Goal: Task Accomplishment & Management: Complete application form

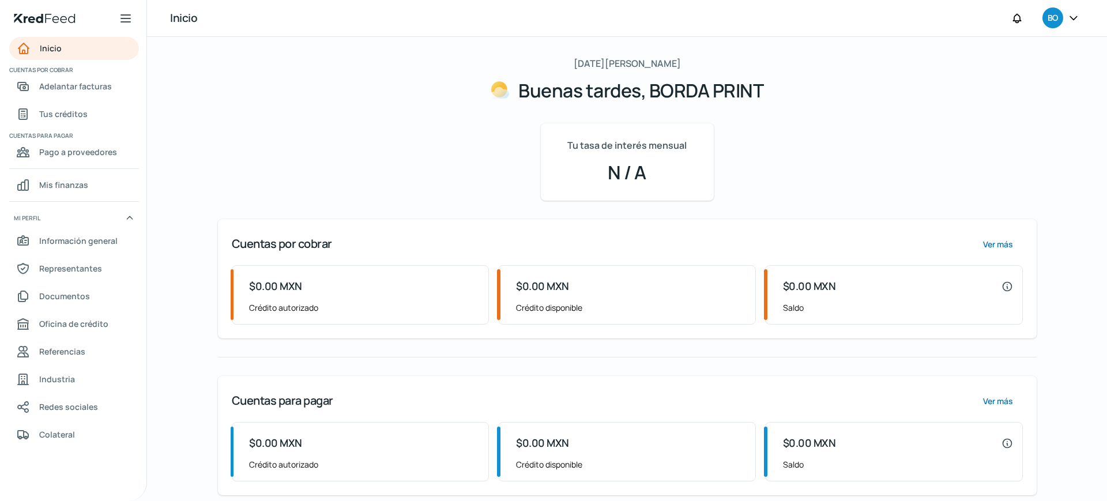
click at [1076, 14] on icon at bounding box center [1073, 18] width 12 height 12
click at [982, 155] on font "Sesión cerrada" at bounding box center [977, 155] width 58 height 11
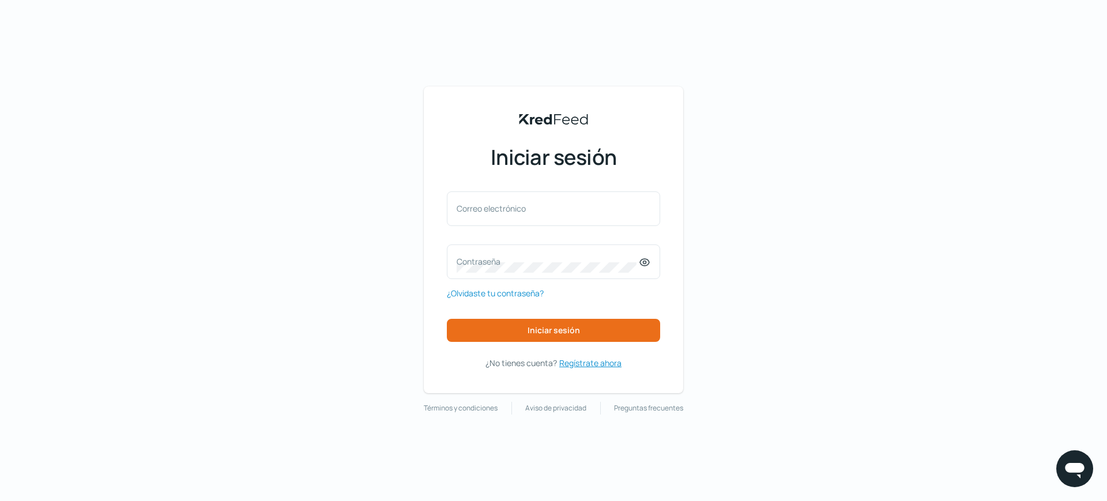
click at [590, 364] on font "Regístrate ahora" at bounding box center [590, 362] width 62 height 11
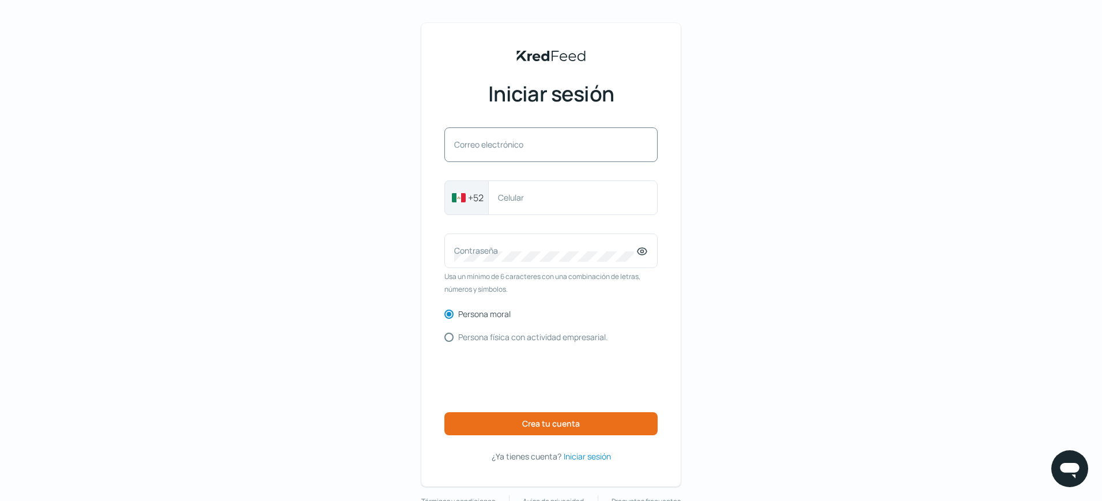
click at [520, 141] on font "Correo electrónico" at bounding box center [488, 144] width 69 height 11
click at [520, 145] on input "Correo electrónico" at bounding box center [551, 150] width 194 height 10
type input "[EMAIL_ADDRESS][DOMAIN_NAME]"
click at [531, 190] on div "Celular" at bounding box center [572, 197] width 169 height 35
type input "5565051529"
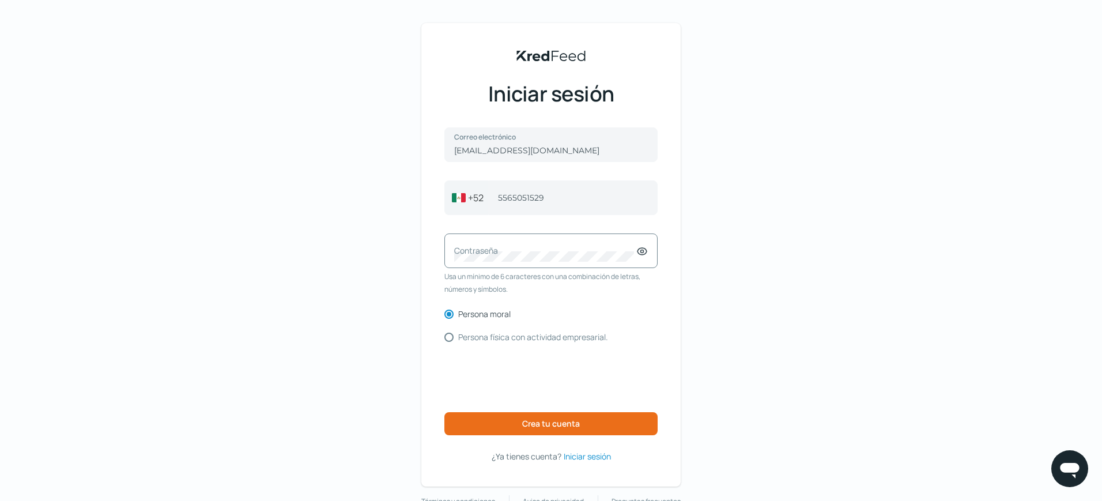
click at [490, 251] on font "Contraseña" at bounding box center [476, 250] width 44 height 11
click at [549, 421] on font "Crea tu cuenta" at bounding box center [551, 423] width 58 height 11
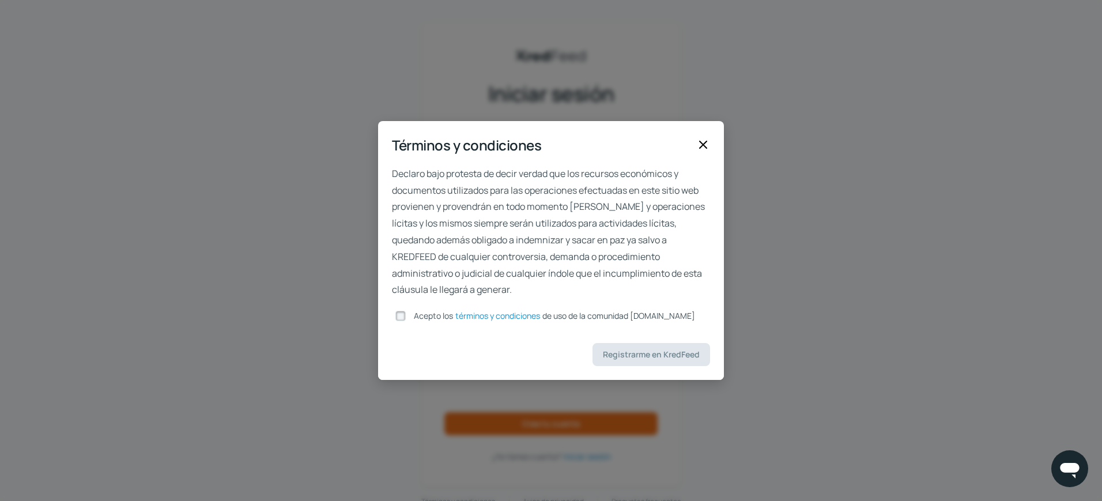
click at [405, 315] on input "Acepto los términos y condiciones de uso de la comunidad [DOMAIN_NAME]" at bounding box center [400, 316] width 10 height 10
checkbox input "true"
click at [632, 353] on font "Registrarme en KredFeed" at bounding box center [651, 354] width 97 height 11
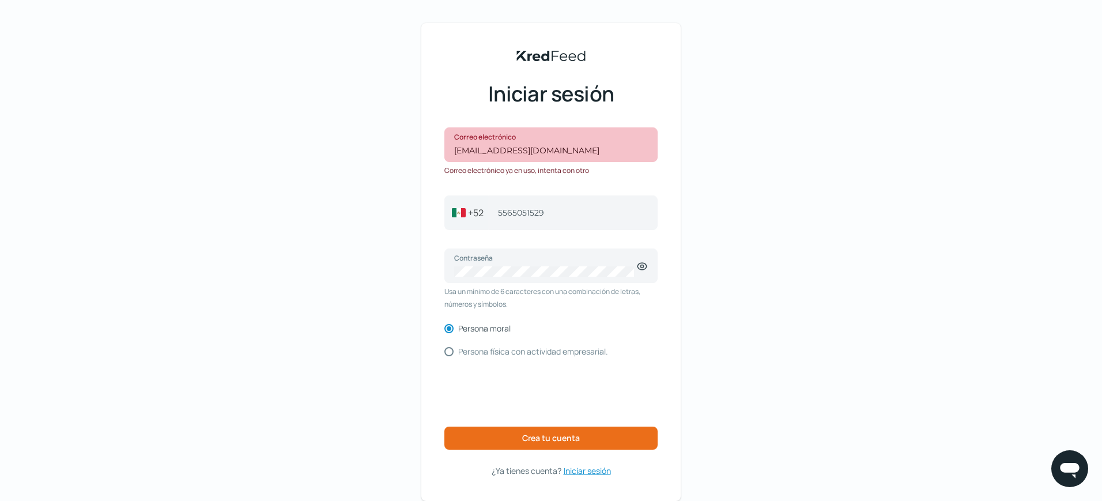
click at [592, 474] on font "Iniciar sesión" at bounding box center [587, 470] width 47 height 11
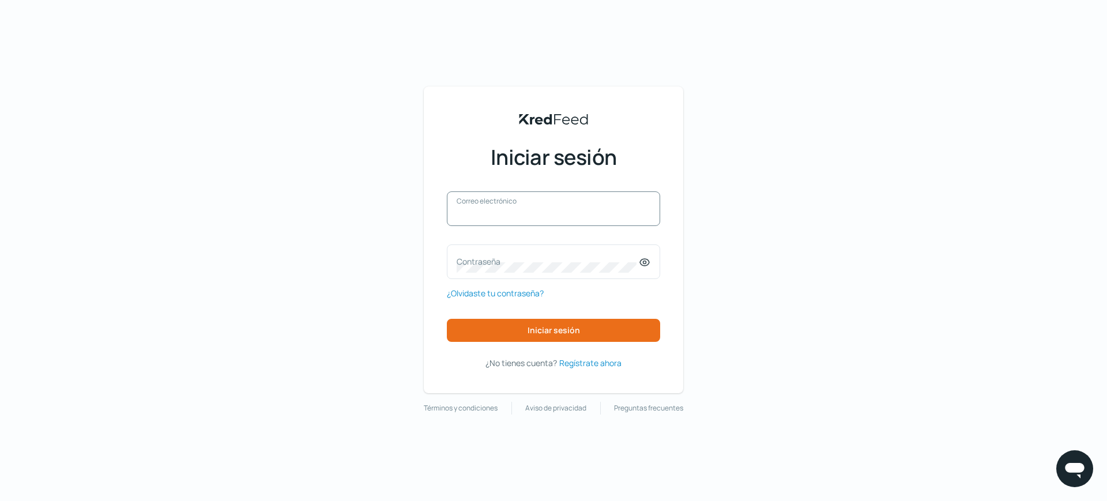
click at [515, 217] on input "Correo electrónico" at bounding box center [553, 214] width 194 height 10
type input "[EMAIL_ADDRESS][DOMAIN_NAME]"
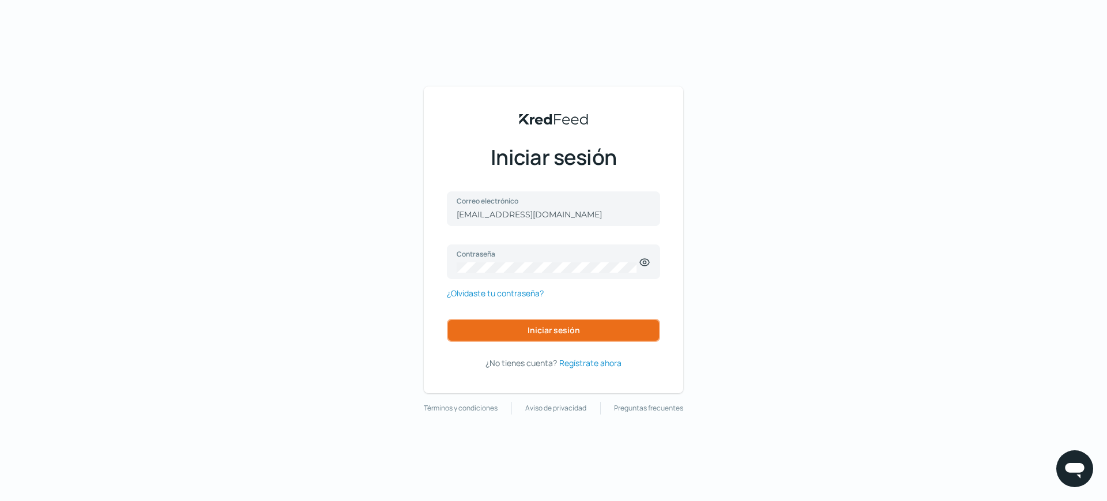
click at [554, 331] on font "Iniciar sesión" at bounding box center [553, 329] width 52 height 11
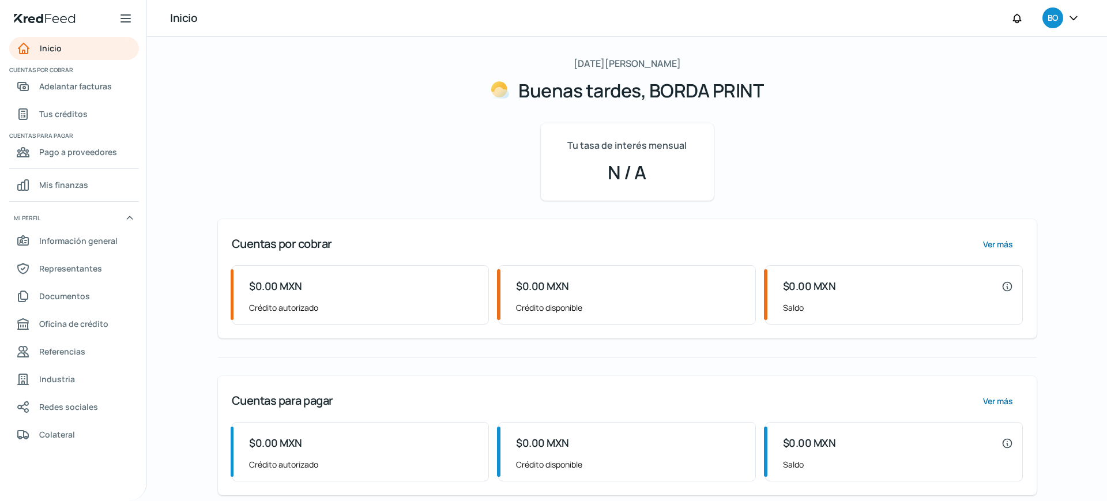
click at [1075, 16] on icon at bounding box center [1073, 18] width 12 height 12
click at [128, 25] on div "Inicio | KredFeed" at bounding box center [73, 18] width 146 height 37
click at [127, 21] on icon at bounding box center [125, 18] width 9 height 7
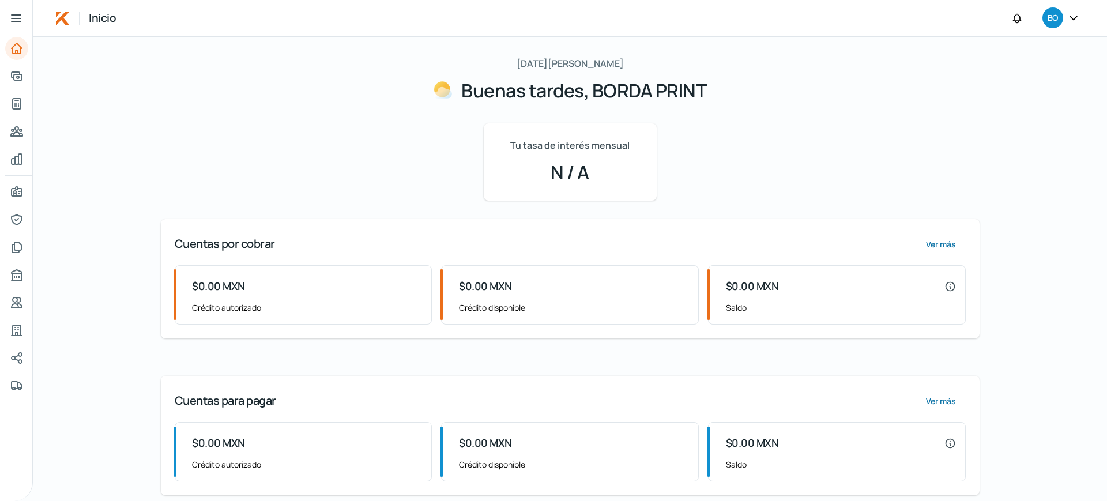
click at [16, 18] on icon at bounding box center [16, 18] width 9 height 7
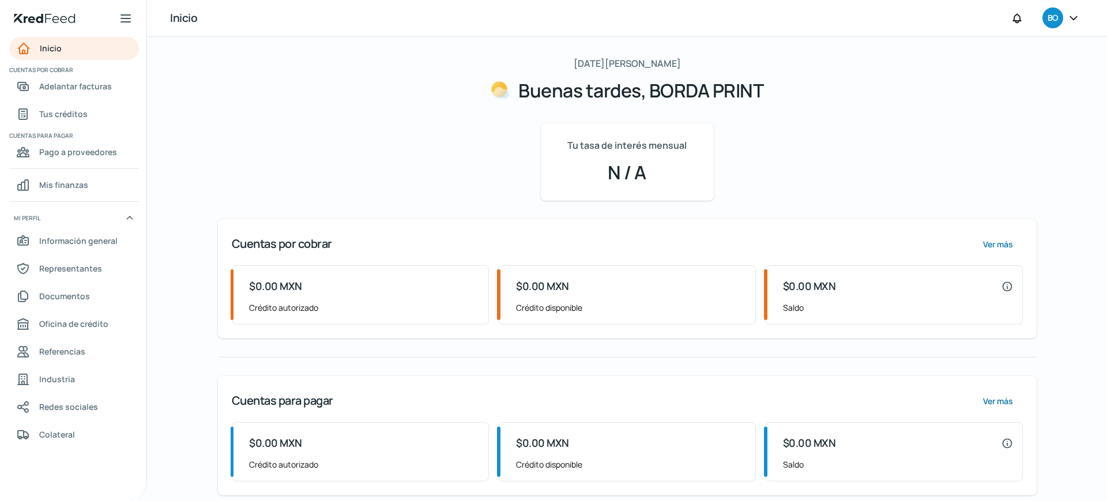
click at [270, 143] on div "[DATE][PERSON_NAME] Buenas tardes, BORDA PRINT Tu tasa de interés mensual N / A…" at bounding box center [627, 275] width 818 height 440
click at [51, 16] on icon "Inicio | KredFeed" at bounding box center [45, 18] width 62 height 9
click at [61, 183] on font "Mis finanzas" at bounding box center [63, 184] width 49 height 11
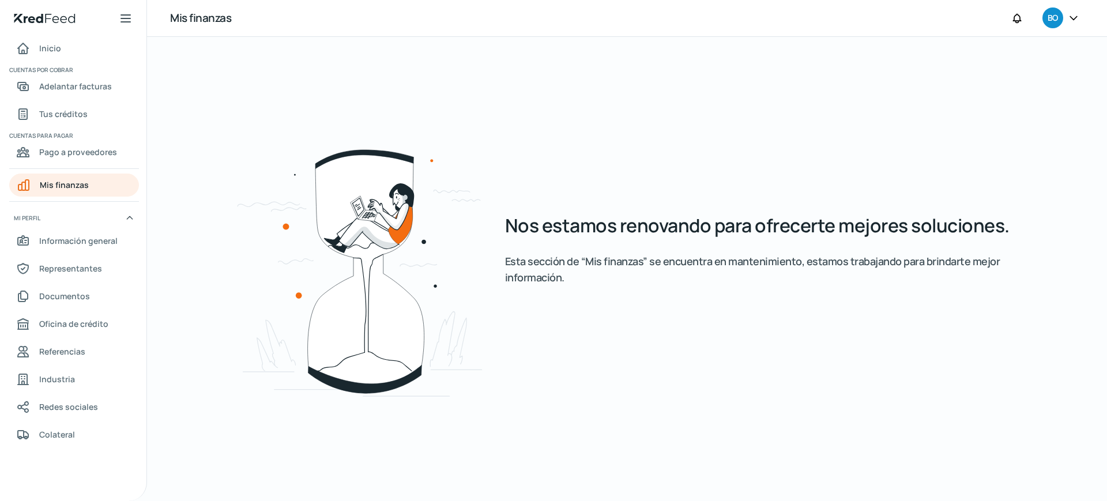
click at [1059, 16] on div "BO" at bounding box center [1052, 17] width 21 height 21
click at [968, 158] on font "Sesión cerrada" at bounding box center [977, 155] width 58 height 11
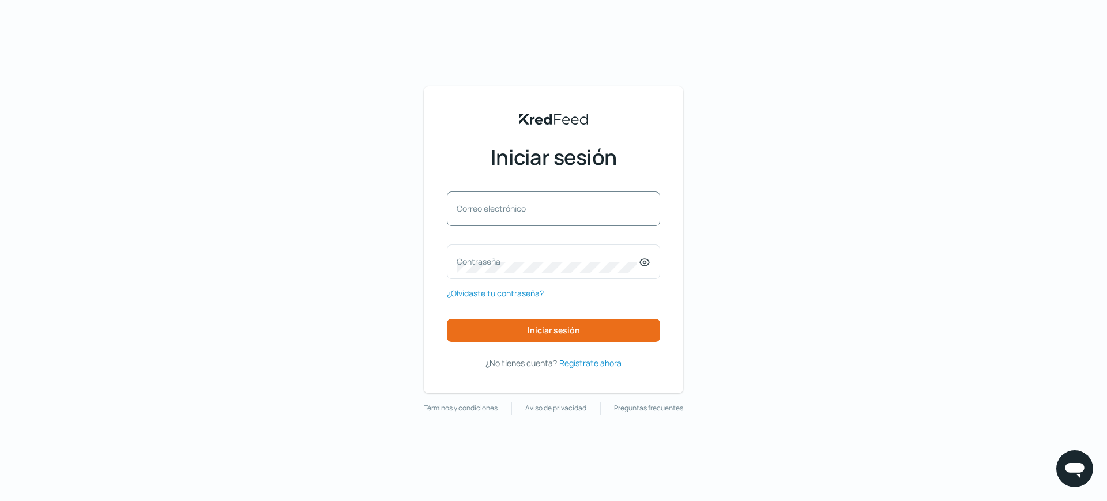
click at [558, 212] on label "Correo electrónico" at bounding box center [547, 208] width 182 height 11
click at [558, 212] on input "Correo electrónico" at bounding box center [553, 214] width 194 height 10
click at [507, 266] on label "Contraseña" at bounding box center [547, 261] width 182 height 11
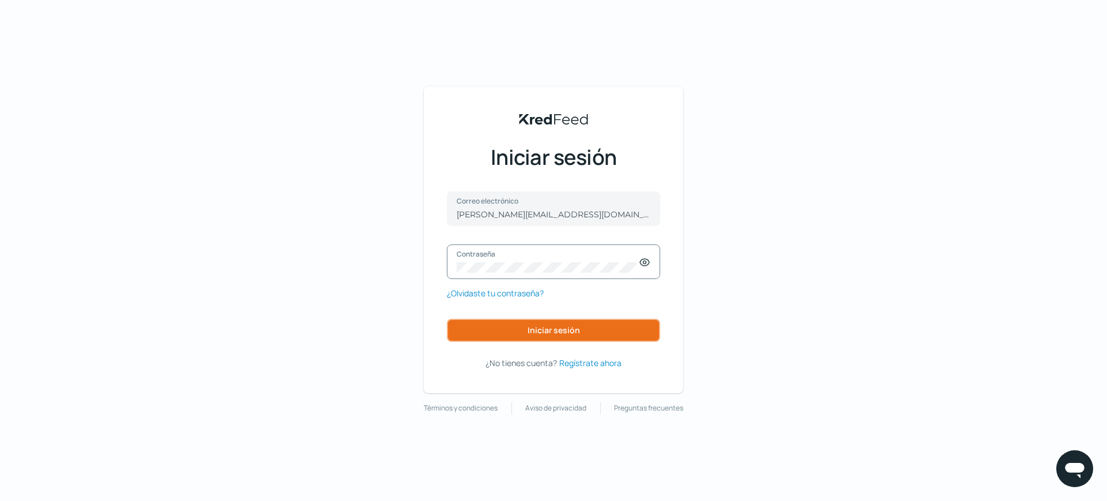
click at [552, 327] on font "Iniciar sesión" at bounding box center [553, 329] width 52 height 11
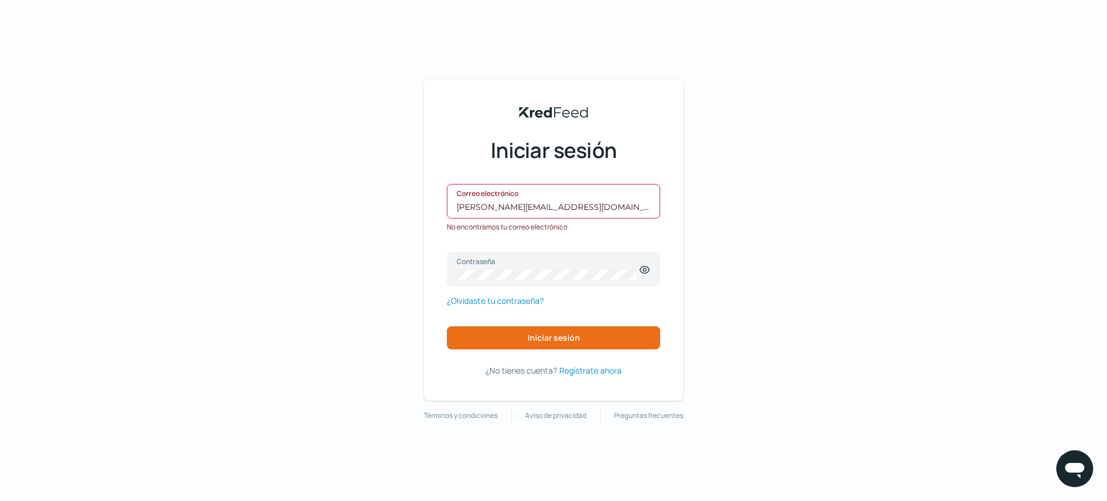
click at [568, 202] on input "[PERSON_NAME][EMAIL_ADDRESS][DOMAIN_NAME]" at bounding box center [553, 207] width 194 height 10
click at [527, 342] on button "Iniciar sesión" at bounding box center [553, 337] width 213 height 23
click at [567, 207] on input "[PERSON_NAME][EMAIL_ADDRESS][DOMAIN_NAME]" at bounding box center [553, 207] width 194 height 10
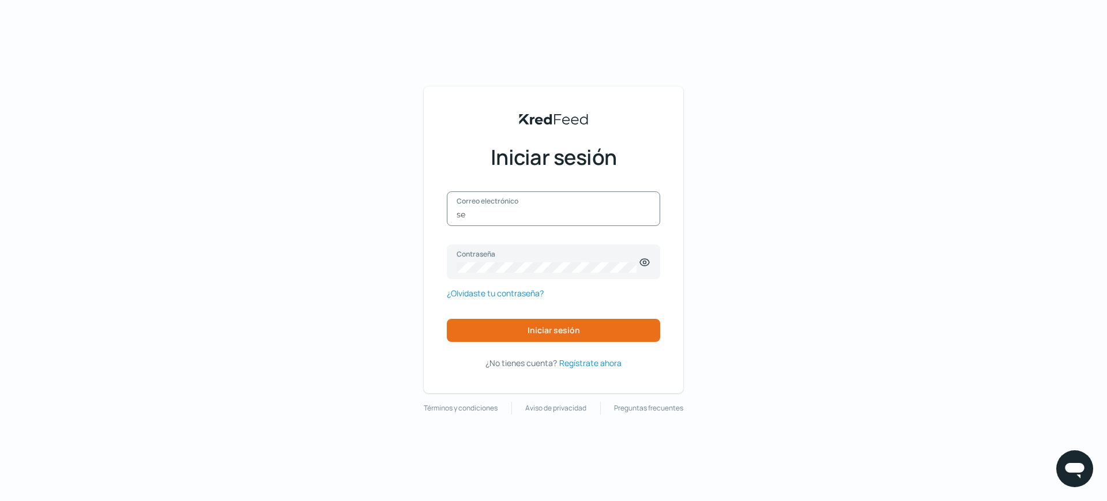
type input "s"
type input "[PERSON_NAME][EMAIL_ADDRESS][DOMAIN_NAME]"
click at [652, 265] on div "Contraseña" at bounding box center [553, 261] width 213 height 35
click at [639, 259] on icon at bounding box center [645, 262] width 12 height 12
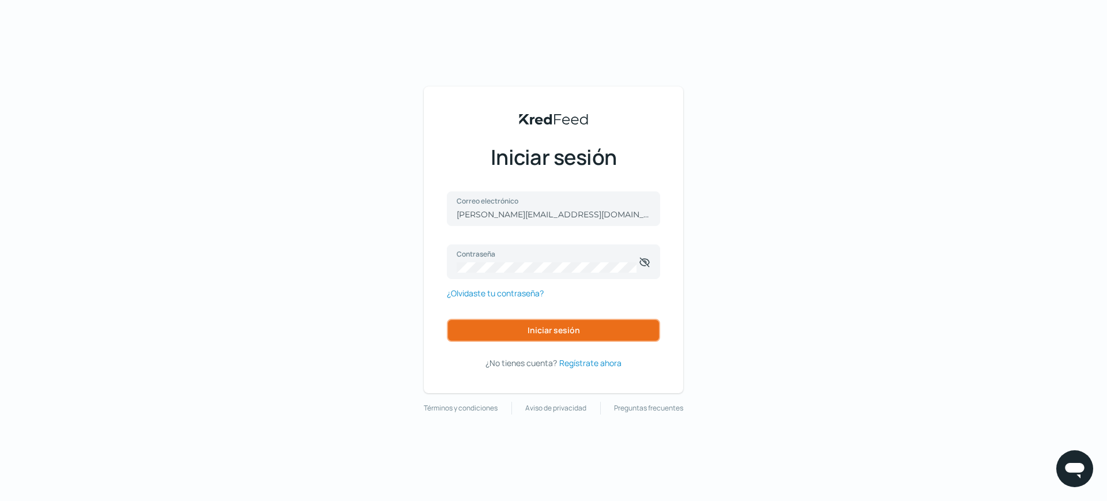
click at [540, 328] on font "Iniciar sesión" at bounding box center [553, 329] width 52 height 11
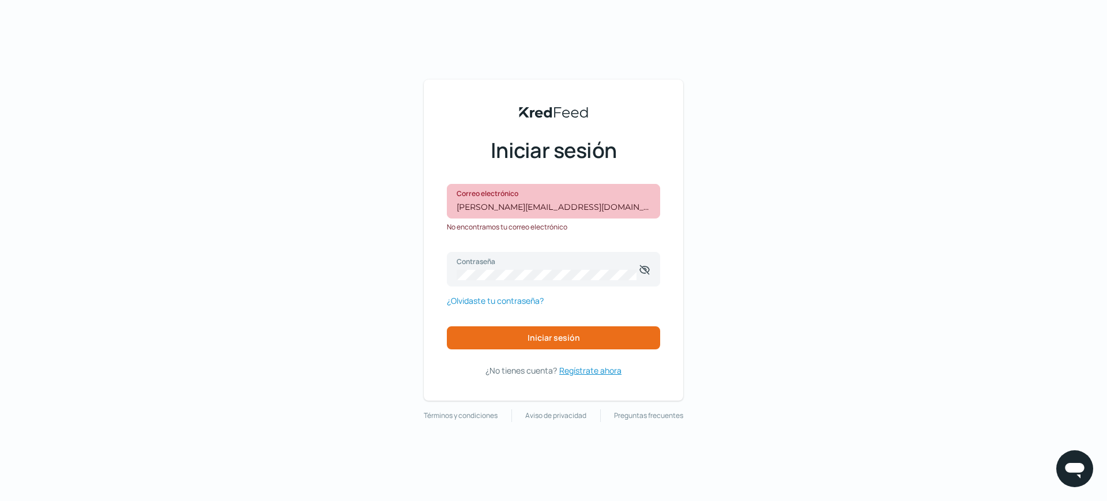
click at [582, 369] on font "Regístrate ahora" at bounding box center [590, 370] width 62 height 11
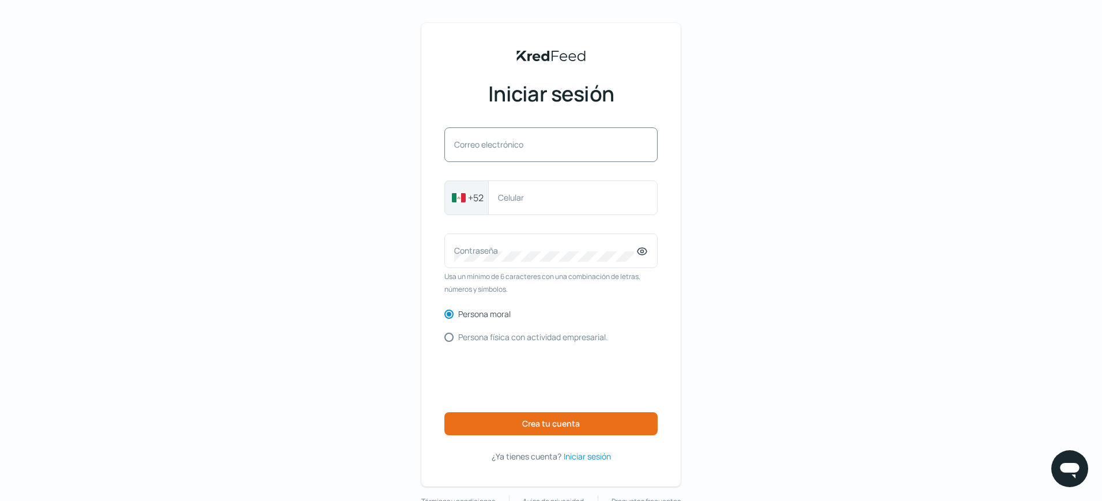
click at [523, 147] on font "Correo electrónico" at bounding box center [488, 144] width 69 height 11
click at [526, 147] on input "Correo electrónico" at bounding box center [551, 150] width 194 height 10
type input "[PERSON_NAME][EMAIL_ADDRESS][DOMAIN_NAME]"
click at [533, 190] on div "Celular" at bounding box center [572, 197] width 169 height 35
type input "5565051529"
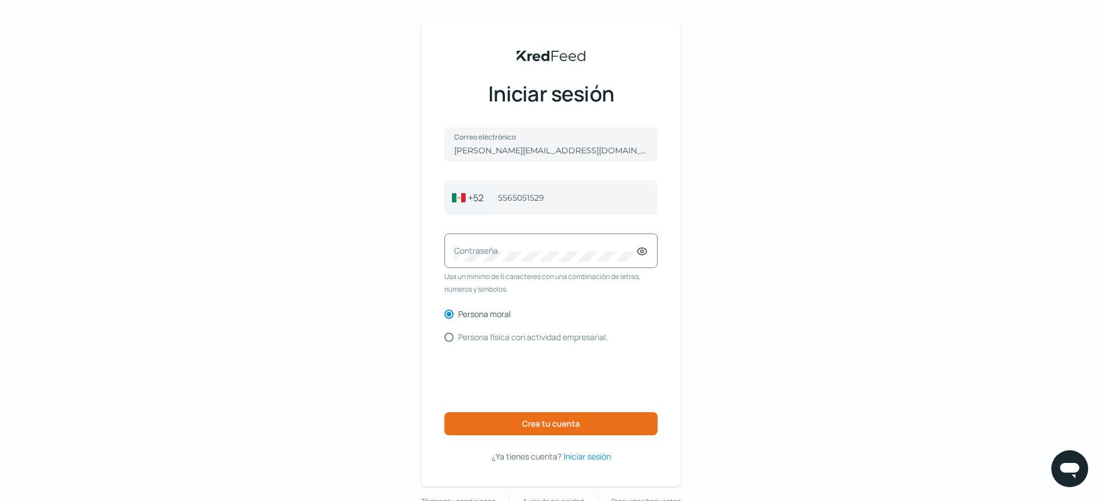
click at [504, 255] on label "Contraseña" at bounding box center [545, 250] width 182 height 11
click at [554, 425] on font "Crea tu cuenta" at bounding box center [551, 423] width 58 height 11
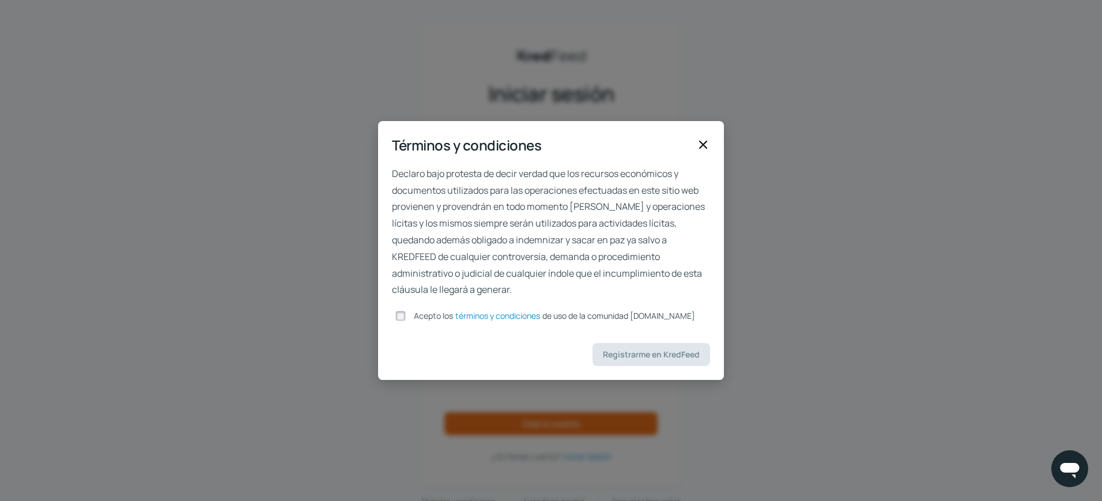
click at [403, 318] on input "Acepto los términos y condiciones de uso de la comunidad [DOMAIN_NAME]" at bounding box center [400, 316] width 10 height 10
checkbox input "true"
click at [654, 351] on font "Registrarme en KredFeed" at bounding box center [651, 354] width 97 height 11
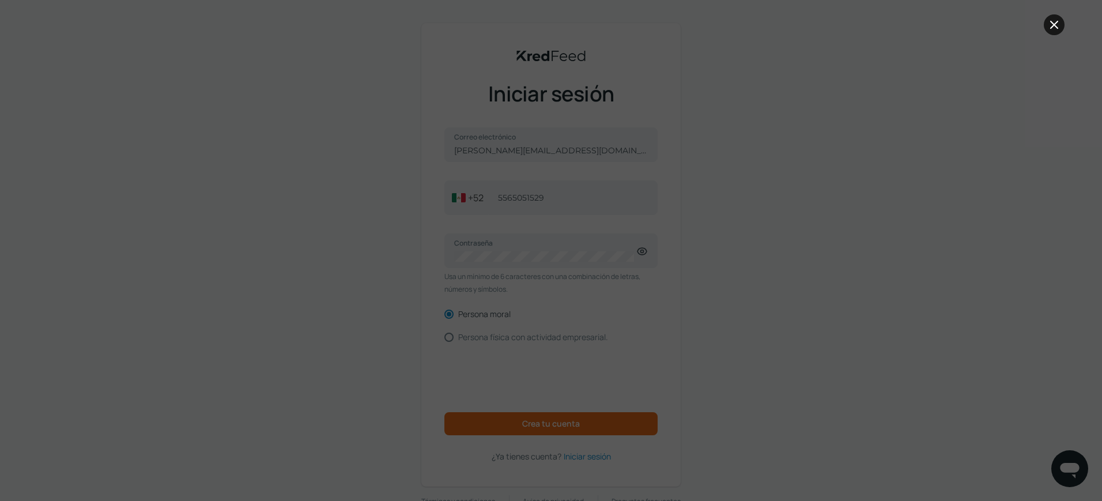
click at [1056, 26] on icon at bounding box center [1054, 24] width 7 height 7
